Goal: Task Accomplishment & Management: Use online tool/utility

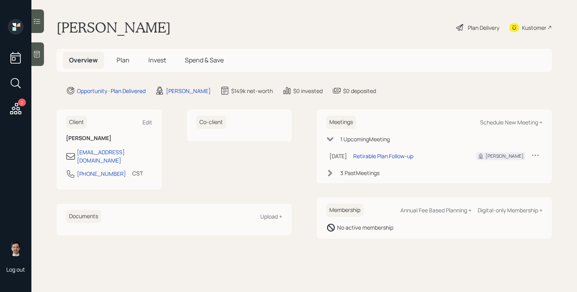
click at [244, 21] on div "[PERSON_NAME] Plan Delivery Kustomer" at bounding box center [304, 27] width 495 height 17
click at [477, 29] on div "Plan Delivery" at bounding box center [483, 28] width 31 height 8
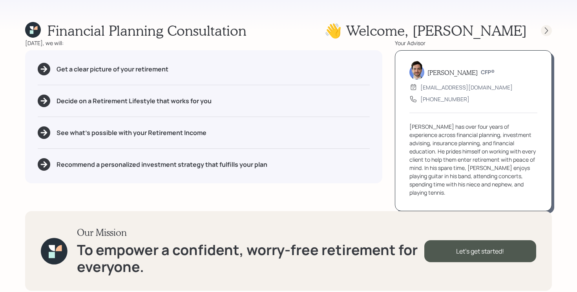
click at [545, 30] on icon at bounding box center [547, 31] width 8 height 8
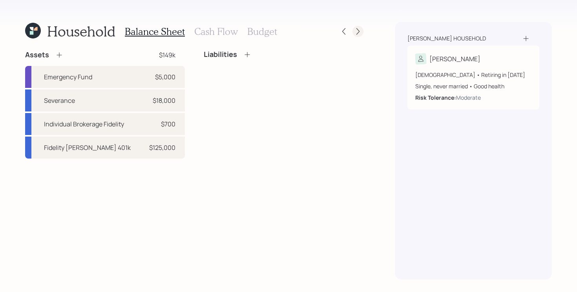
click at [363, 32] on div at bounding box center [358, 31] width 11 height 11
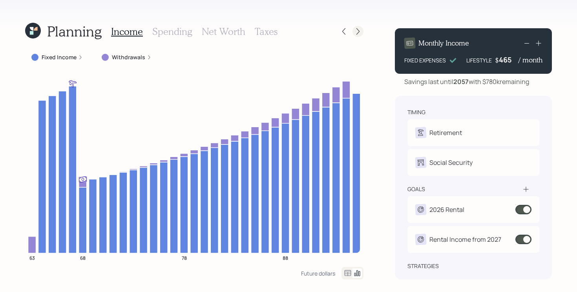
click at [359, 32] on icon at bounding box center [357, 31] width 3 height 7
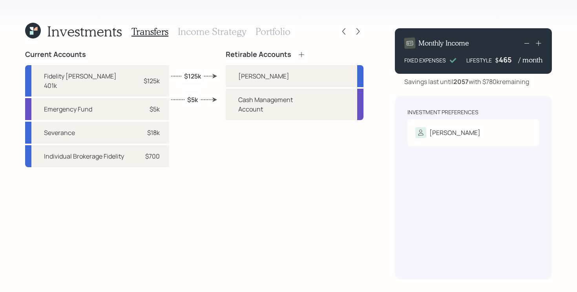
click at [359, 32] on icon at bounding box center [357, 31] width 3 height 7
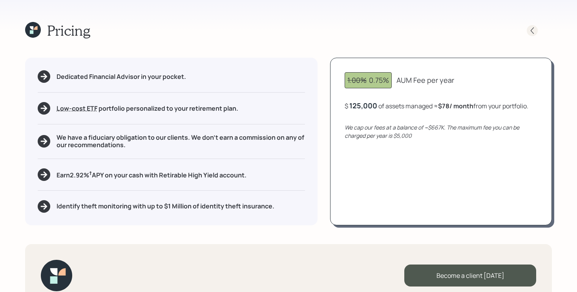
click at [531, 28] on icon at bounding box center [532, 31] width 8 height 8
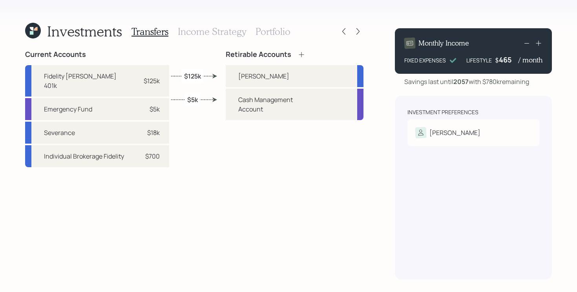
click at [204, 35] on h3 "Income Strategy" at bounding box center [212, 31] width 68 height 11
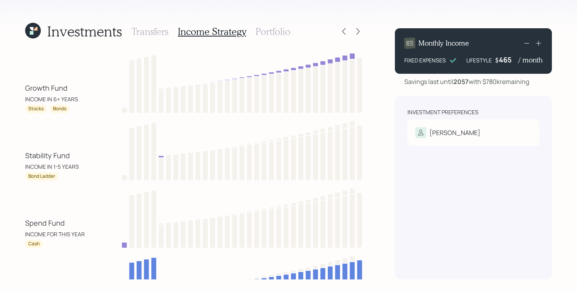
click at [38, 29] on icon at bounding box center [33, 31] width 16 height 16
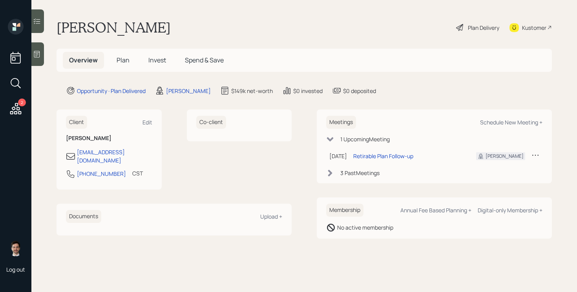
click at [116, 53] on h5 "Plan" at bounding box center [123, 60] width 26 height 17
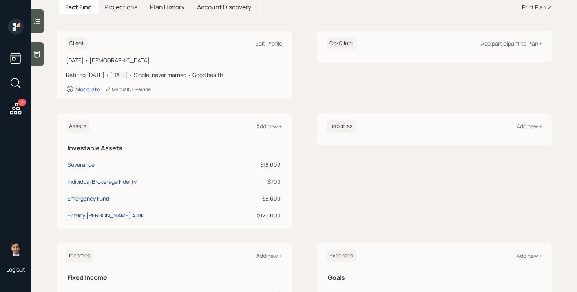
scroll to position [112, 0]
